Goal: Information Seeking & Learning: Learn about a topic

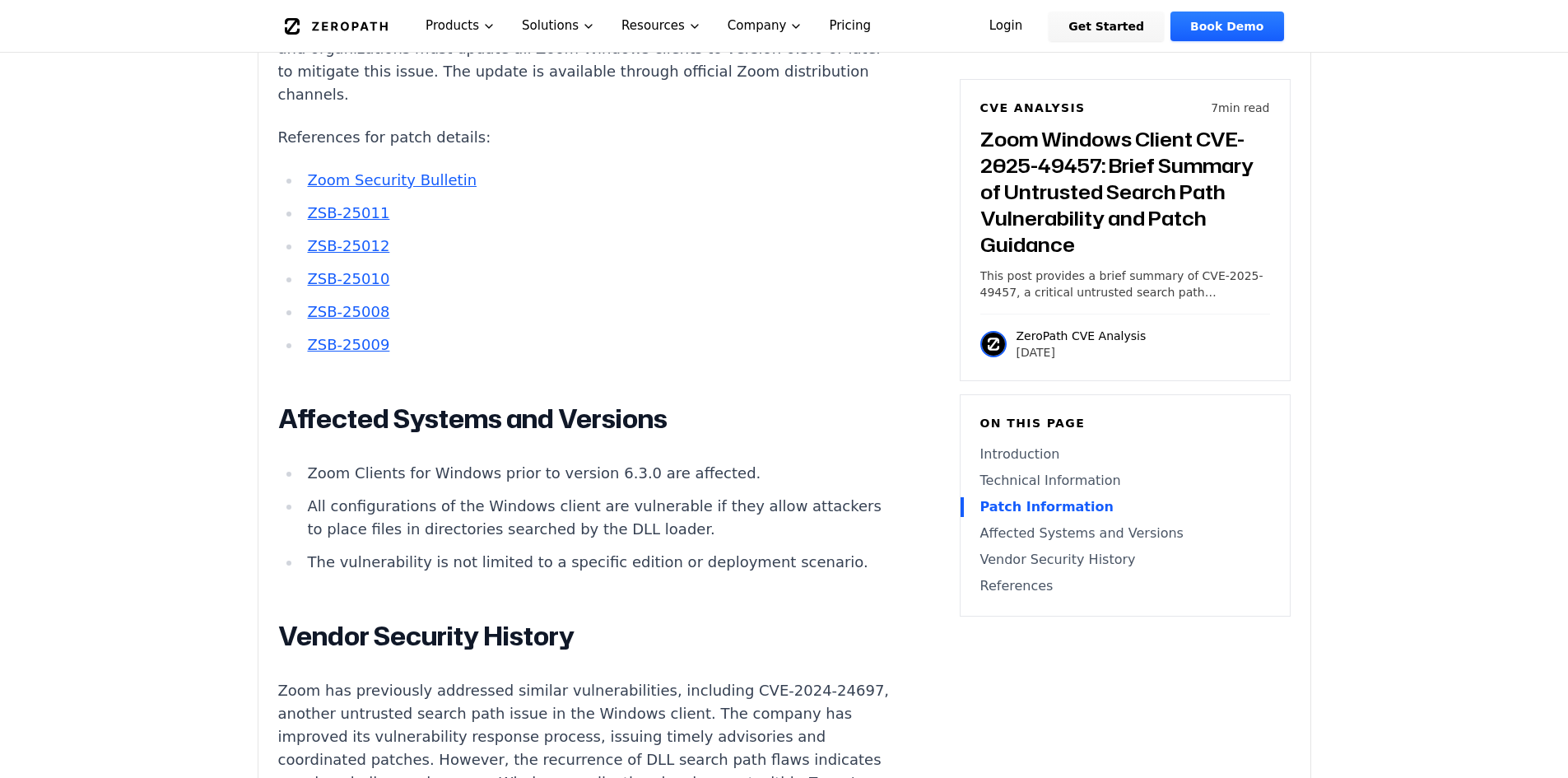
scroll to position [1894, 0]
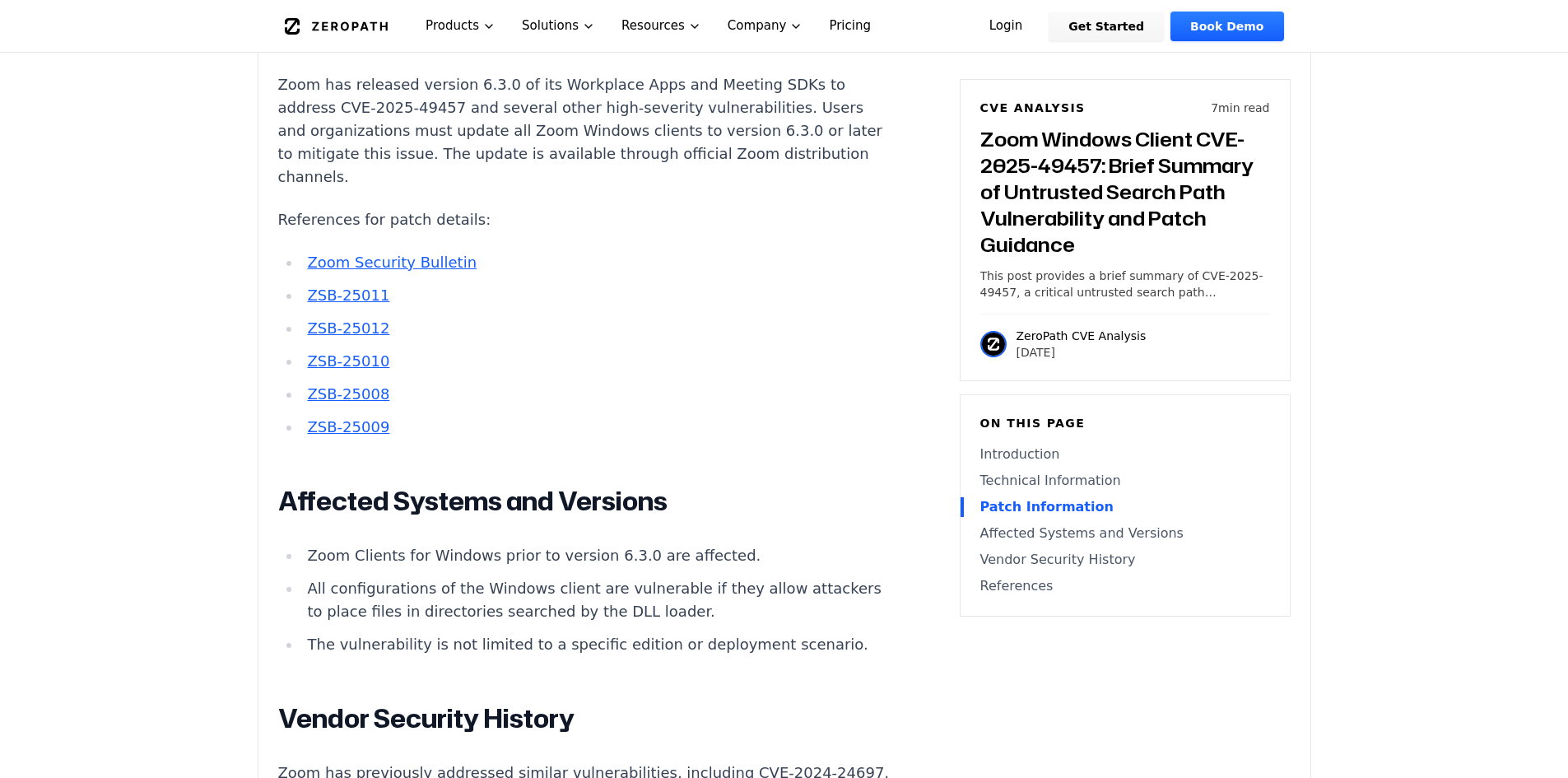
click at [1336, 446] on main "How ZeroPath Works Learn the technical details of how ZeroPath works under the …" at bounding box center [784, 534] width 1568 height 4856
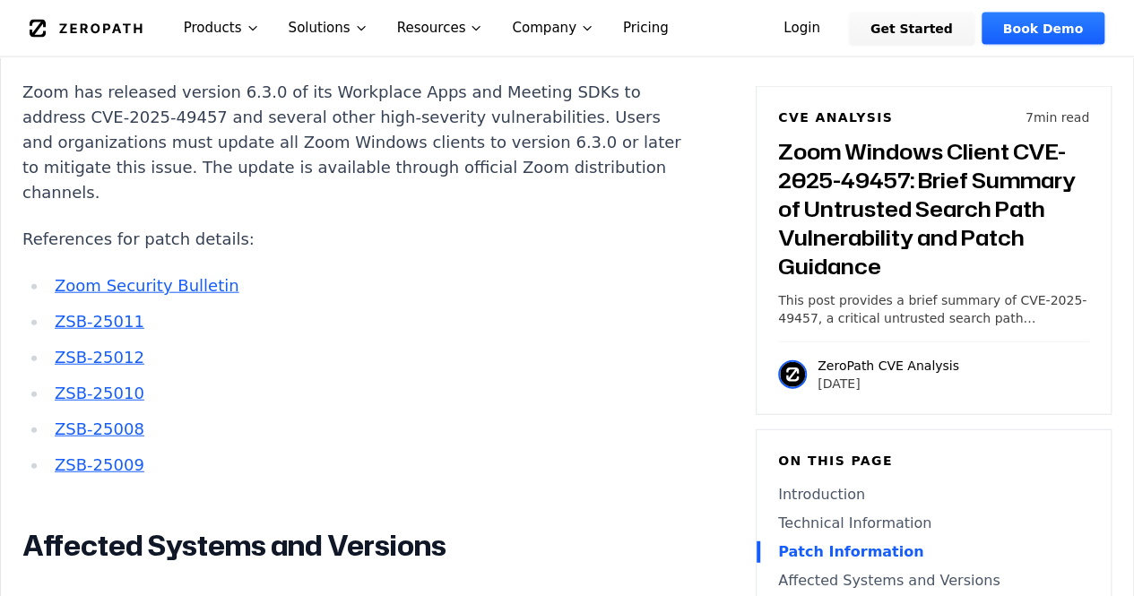
click at [89, 348] on link "ZSB-25012" at bounding box center [100, 357] width 90 height 19
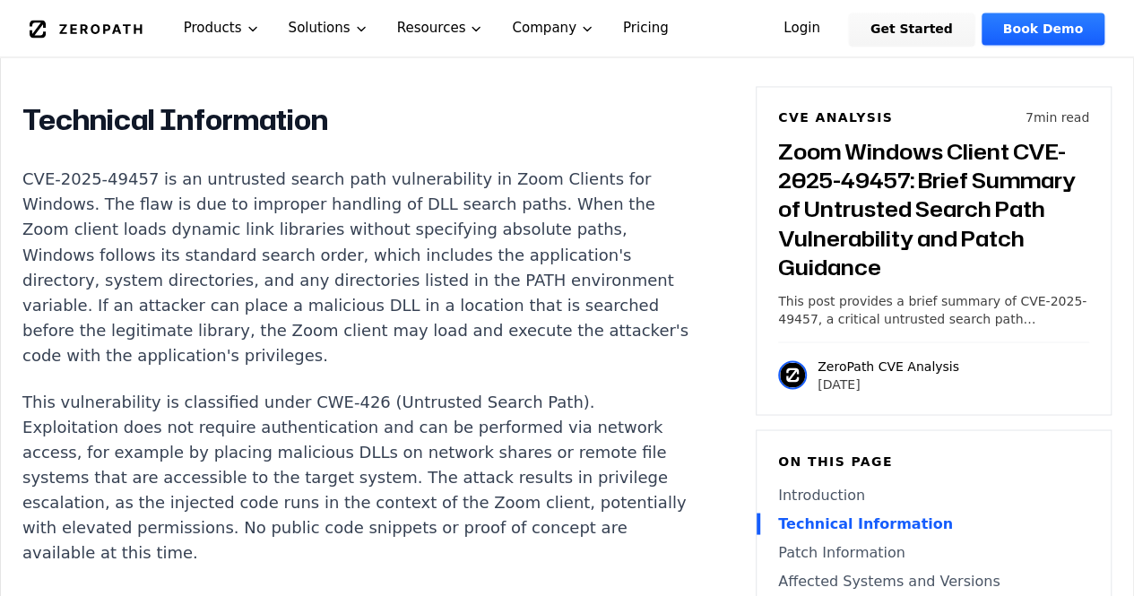
scroll to position [1434, 0]
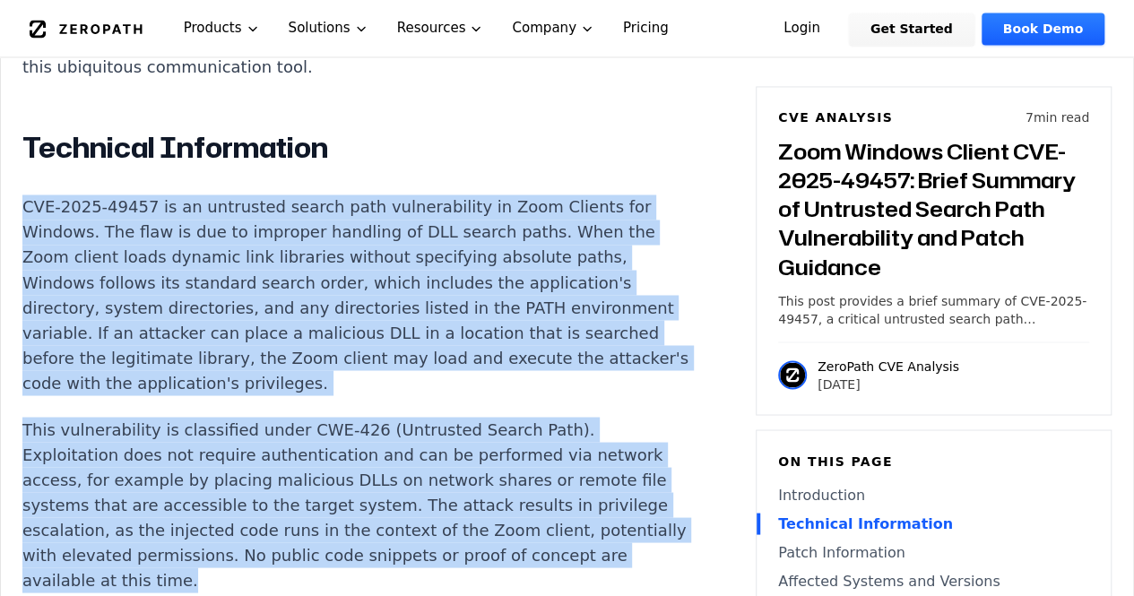
drag, startPoint x: 23, startPoint y: 177, endPoint x: 289, endPoint y: 539, distance: 448.3
copy div "CVE-2025-49457 is an untrusted search path vulnerability in Zoom Clients for Wi…"
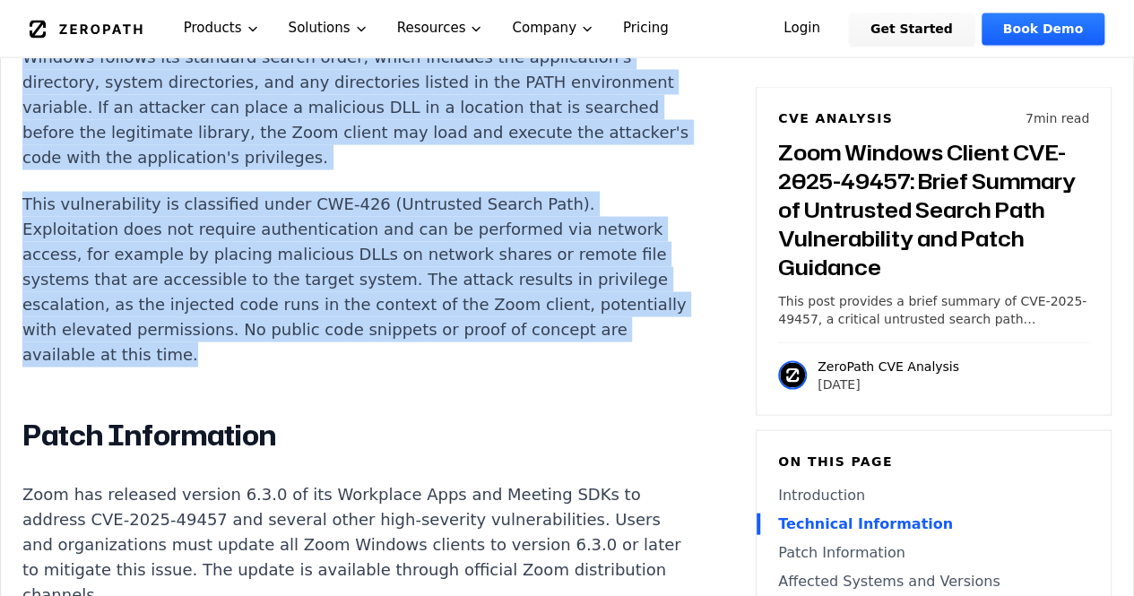
scroll to position [1883, 0]
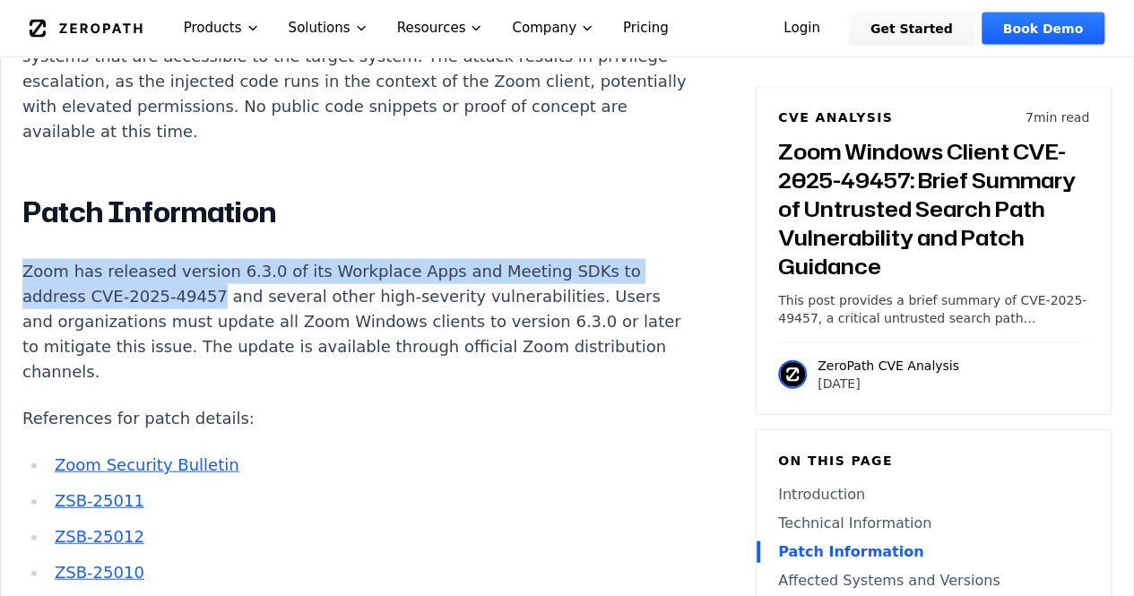
drag, startPoint x: 22, startPoint y: 241, endPoint x: 201, endPoint y: 267, distance: 180.3
click at [201, 267] on p "Zoom has released version 6.3.0 of its Workplace Apps and Meeting SDKs to addre…" at bounding box center [355, 322] width 667 height 126
copy p "Zoom has released version 6.3.0 of its Workplace Apps and Meeting SDKs to addre…"
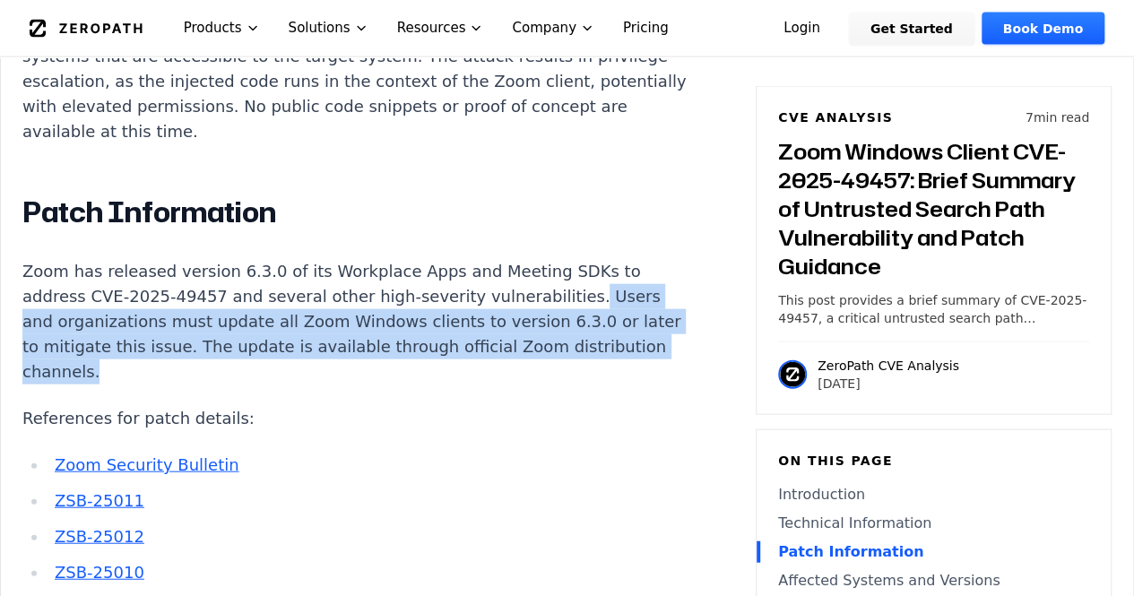
drag, startPoint x: 532, startPoint y: 271, endPoint x: 187, endPoint y: 331, distance: 350.3
click at [187, 331] on p "Zoom has released version 6.3.0 of its Workplace Apps and Meeting SDKs to addre…" at bounding box center [355, 322] width 667 height 126
copy p "Users and organizations must update all Zoom Windows clients to version 6.3.0 o…"
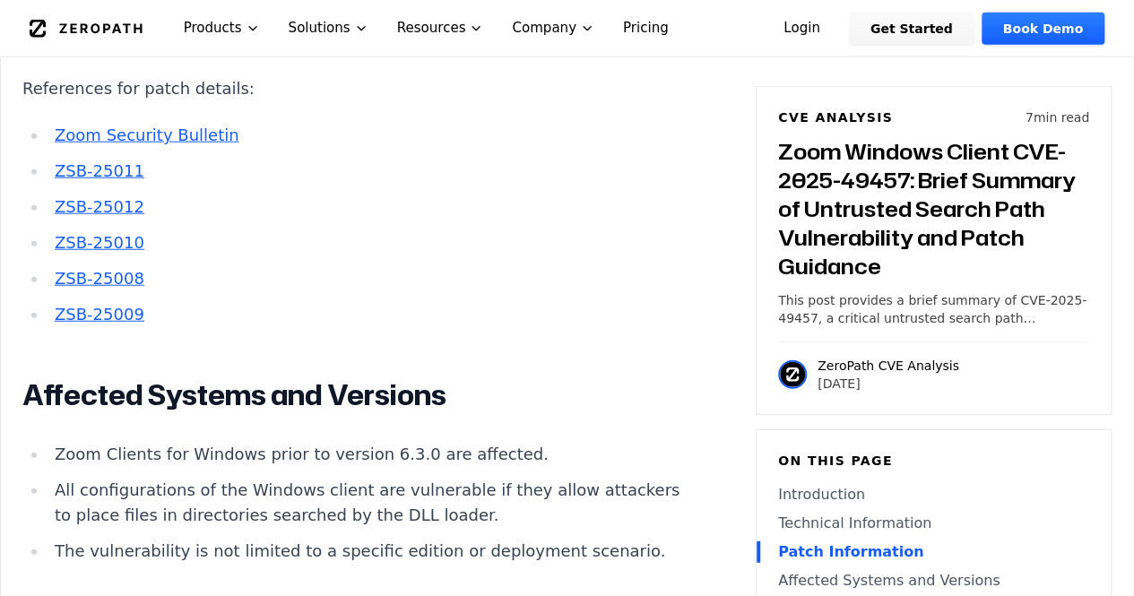
scroll to position [2241, 0]
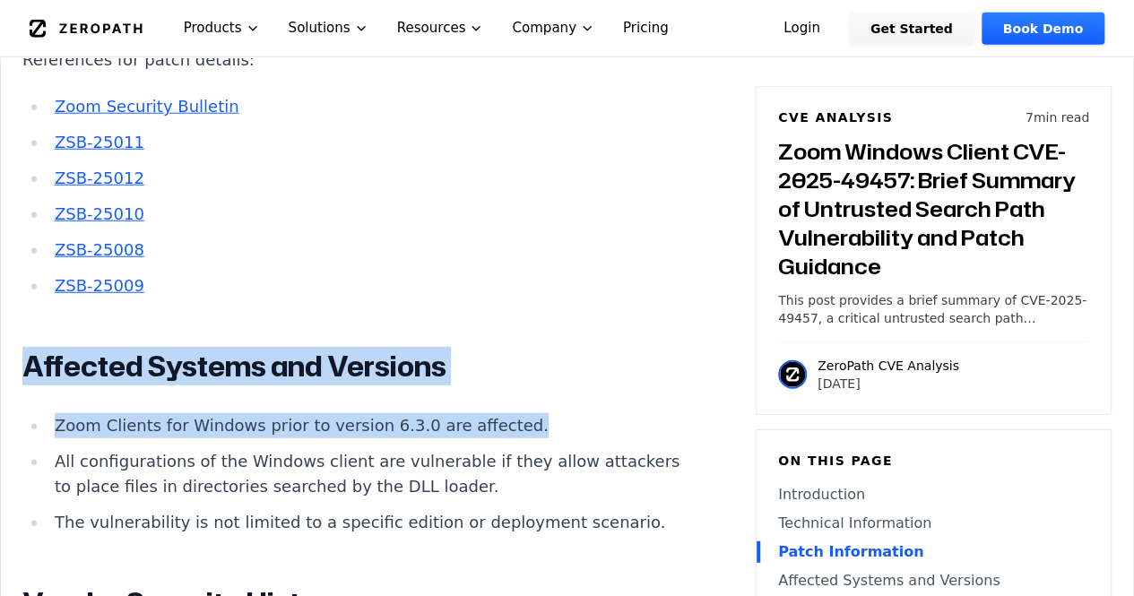
drag, startPoint x: 27, startPoint y: 339, endPoint x: 488, endPoint y: 397, distance: 464.4
click at [488, 397] on div "Introduction Privilege escalation attacks against video conferencing platforms …" at bounding box center [355, 173] width 667 height 2180
copy div "Affected Systems and Versions Zoom Clients for Windows prior to version 6.3.0 a…"
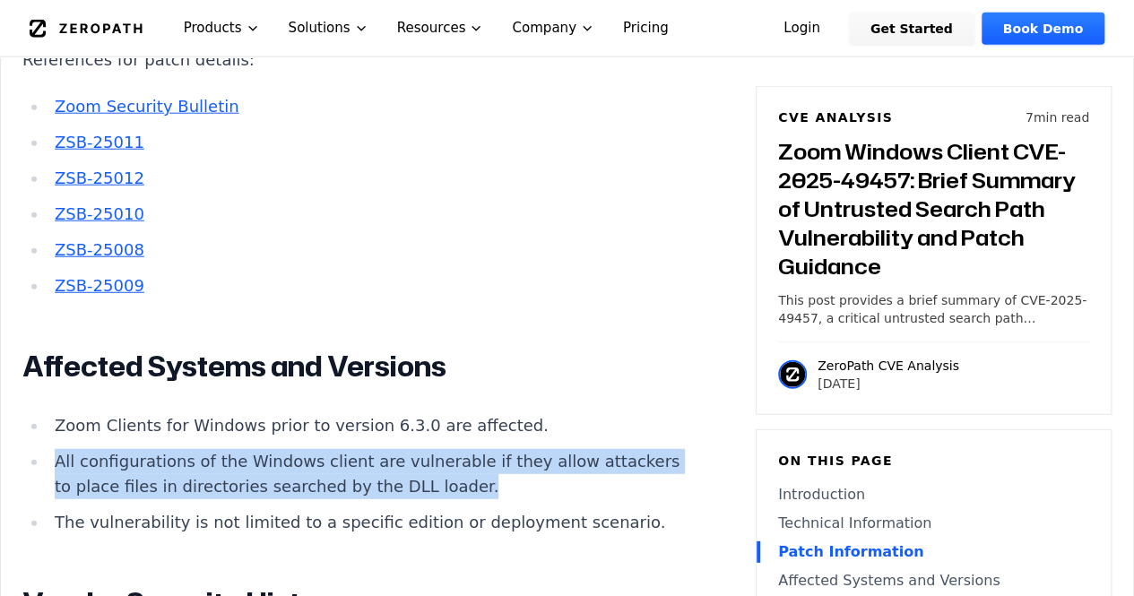
drag, startPoint x: 48, startPoint y: 430, endPoint x: 515, endPoint y: 465, distance: 468.4
click at [515, 465] on li "All configurations of the Windows client are vulnerable if they allow attackers…" at bounding box center [369, 474] width 642 height 50
copy li "All configurations of the Windows client are vulnerable if they allow attackers…"
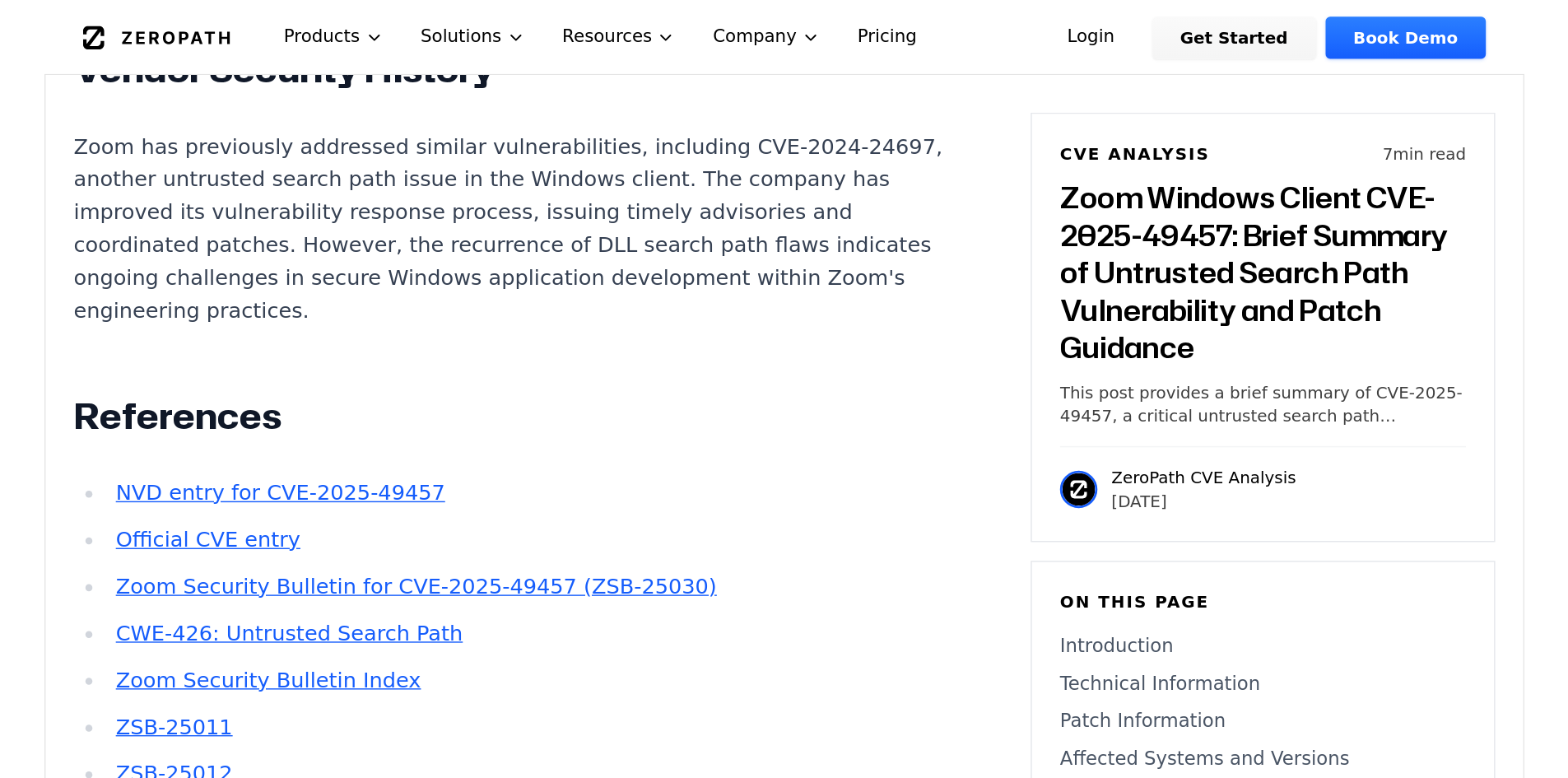
scroll to position [2717, 0]
